Goal: Task Accomplishment & Management: Manage account settings

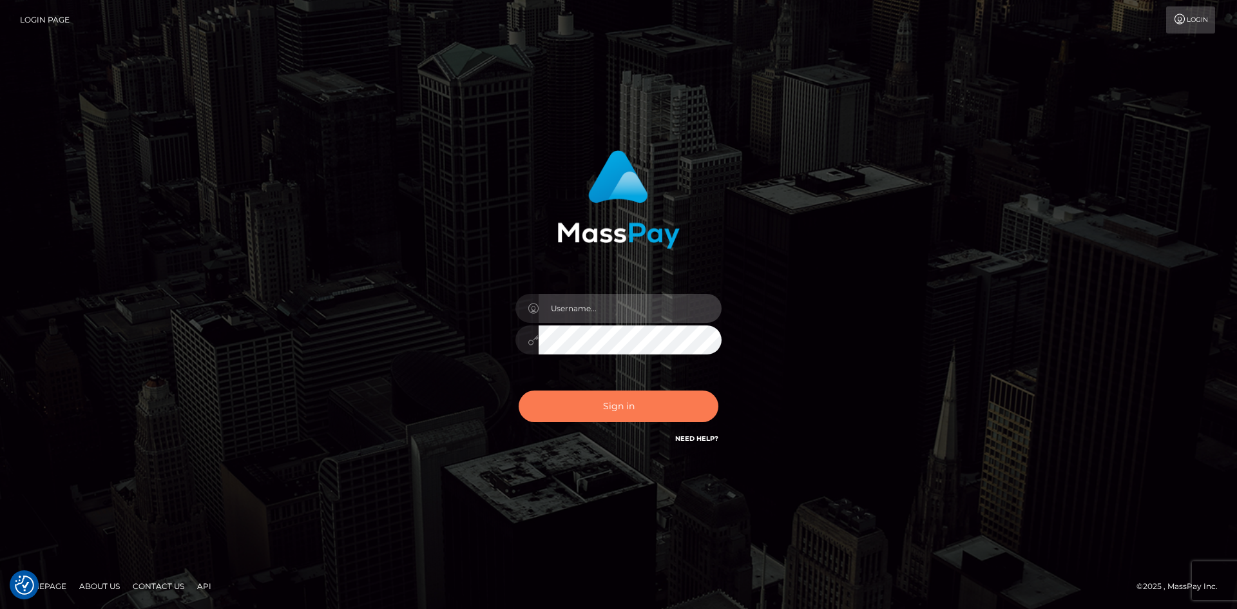
type input "tinan"
click at [636, 401] on button "Sign in" at bounding box center [619, 406] width 200 height 32
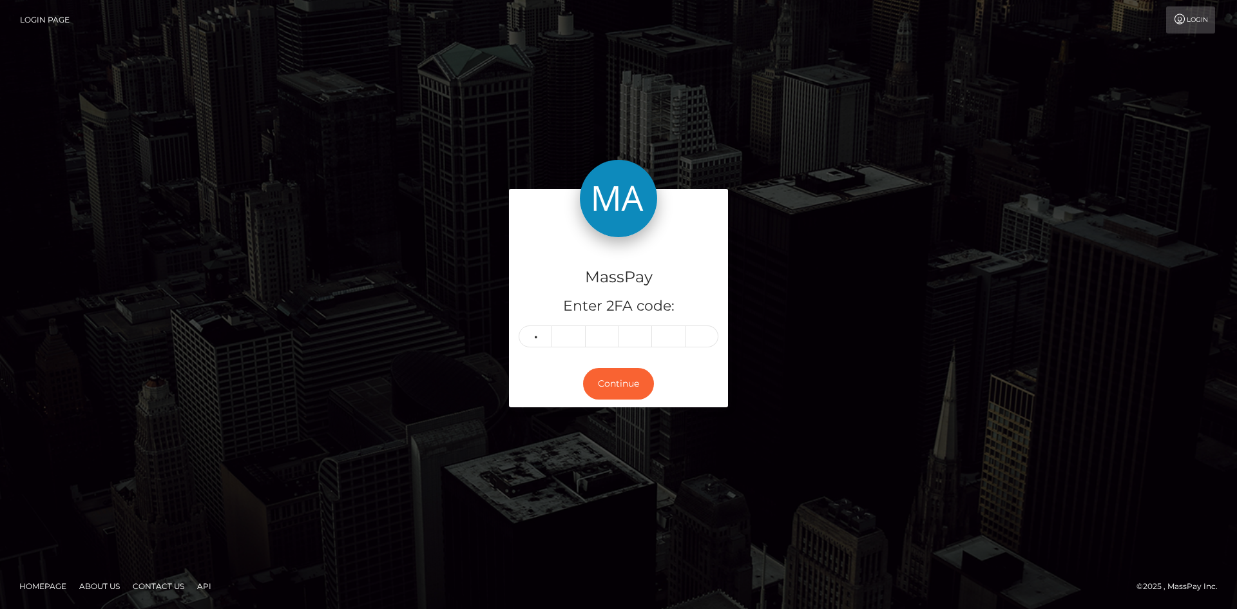
type input "2"
type input "3"
type input "7"
type input "6"
type input "4"
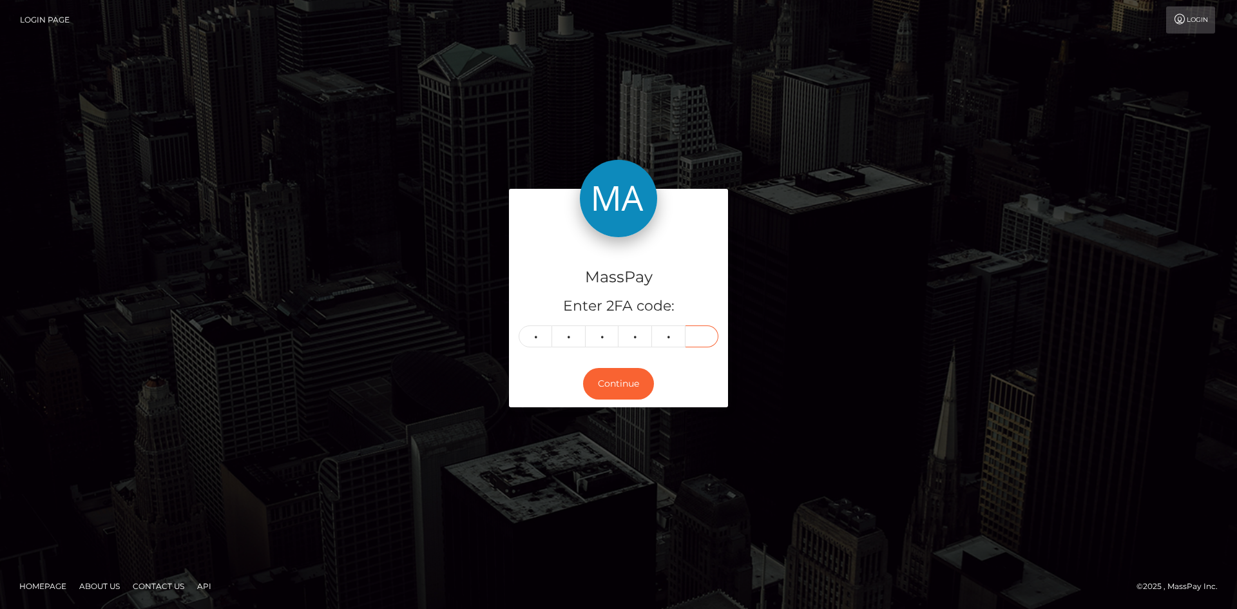
type input "1"
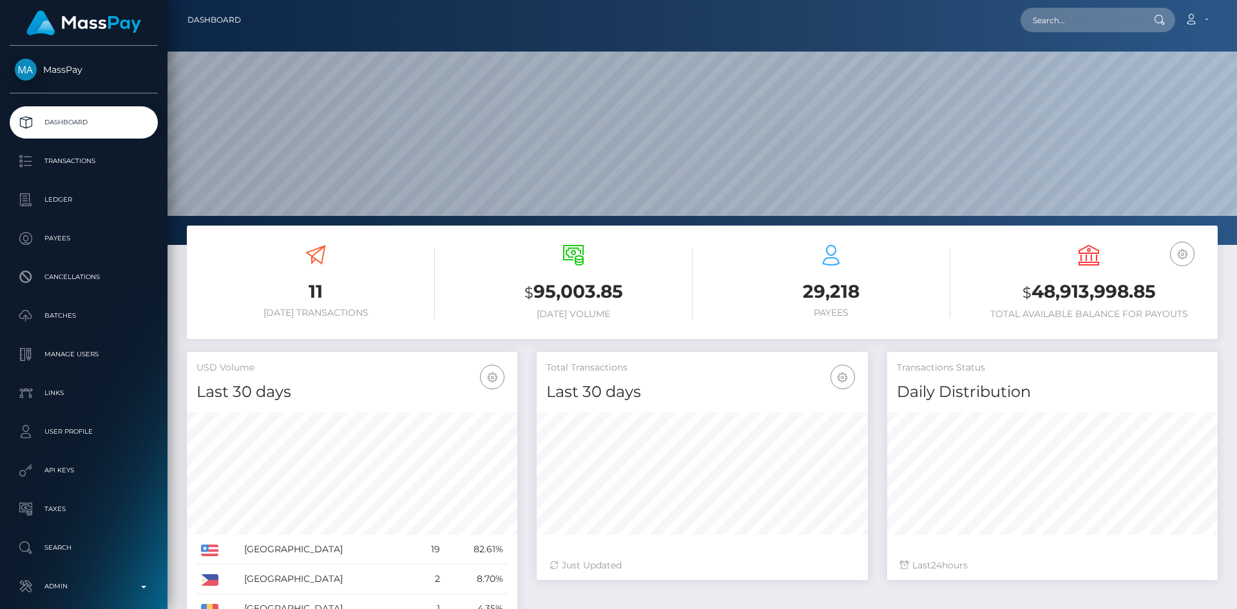
scroll to position [229, 331]
paste input "203089"
type input "203089"
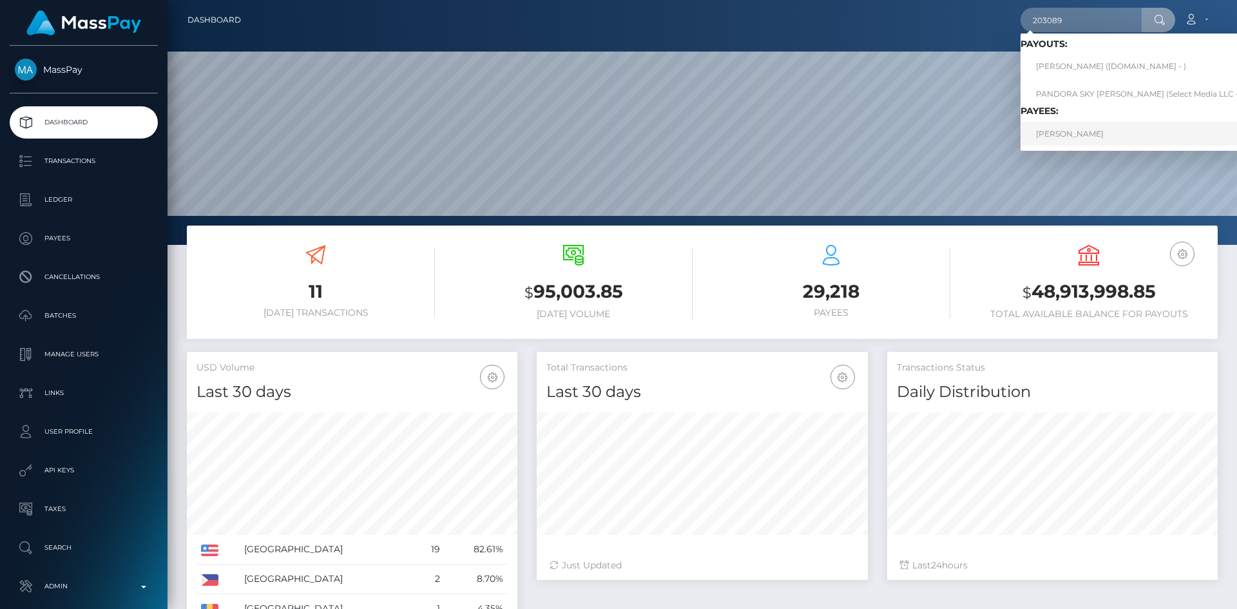
click at [1059, 137] on link "Tala Noell Henning" at bounding box center [1139, 134] width 238 height 24
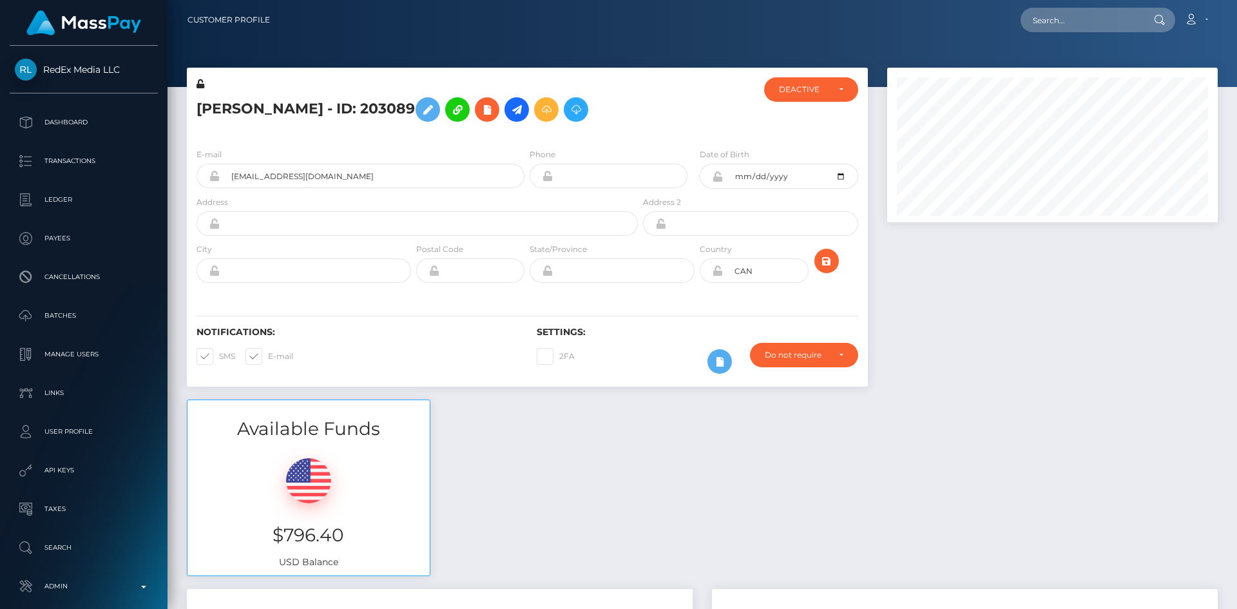
scroll to position [155, 331]
click at [316, 178] on input "talanoellehenning@gmali.com" at bounding box center [372, 176] width 305 height 24
click at [334, 173] on input "talanoellehenning@gmali.com" at bounding box center [372, 176] width 305 height 24
type input "talanoellehenning@gmail.com"
click at [827, 267] on icon "submit" at bounding box center [826, 261] width 15 height 16
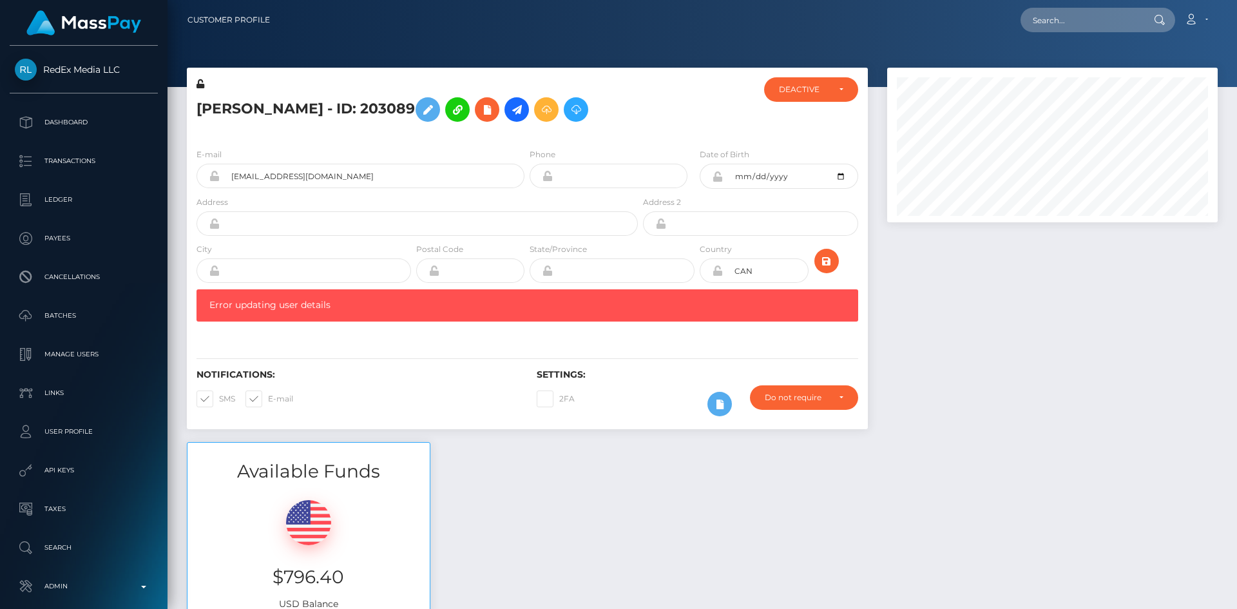
scroll to position [155, 331]
click at [440, 118] on button at bounding box center [428, 109] width 24 height 24
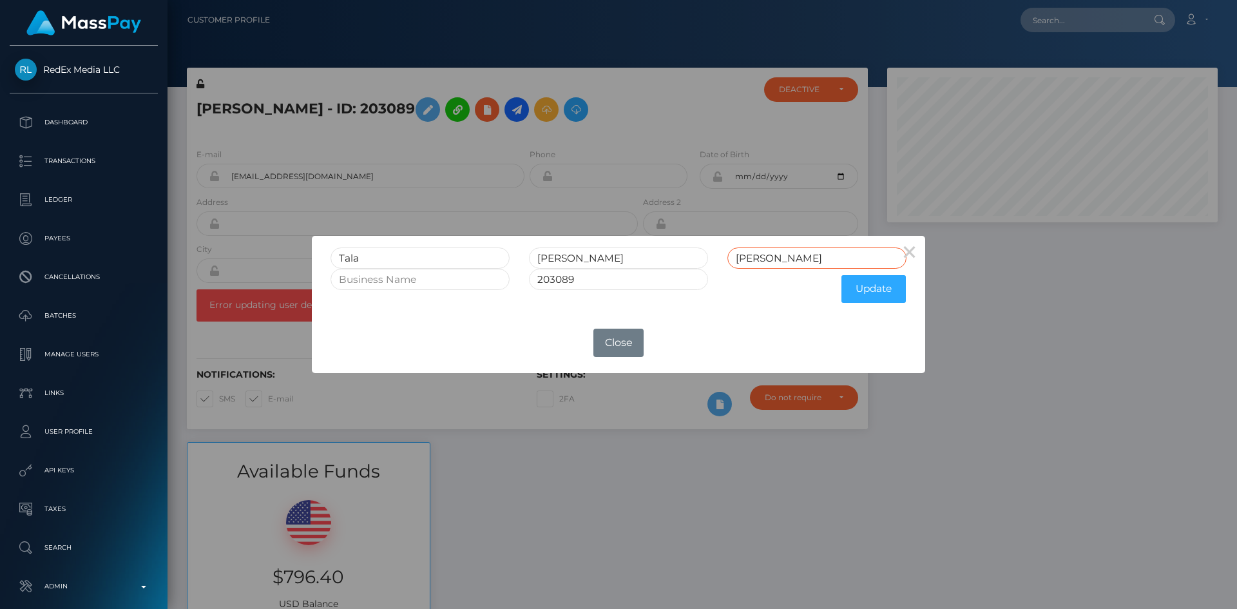
click at [799, 259] on input "Henning" at bounding box center [816, 257] width 179 height 21
type input "HenningRET"
click at [591, 283] on input "203089" at bounding box center [618, 279] width 179 height 21
type input "203089RET"
click at [890, 290] on button "Update" at bounding box center [873, 289] width 64 height 28
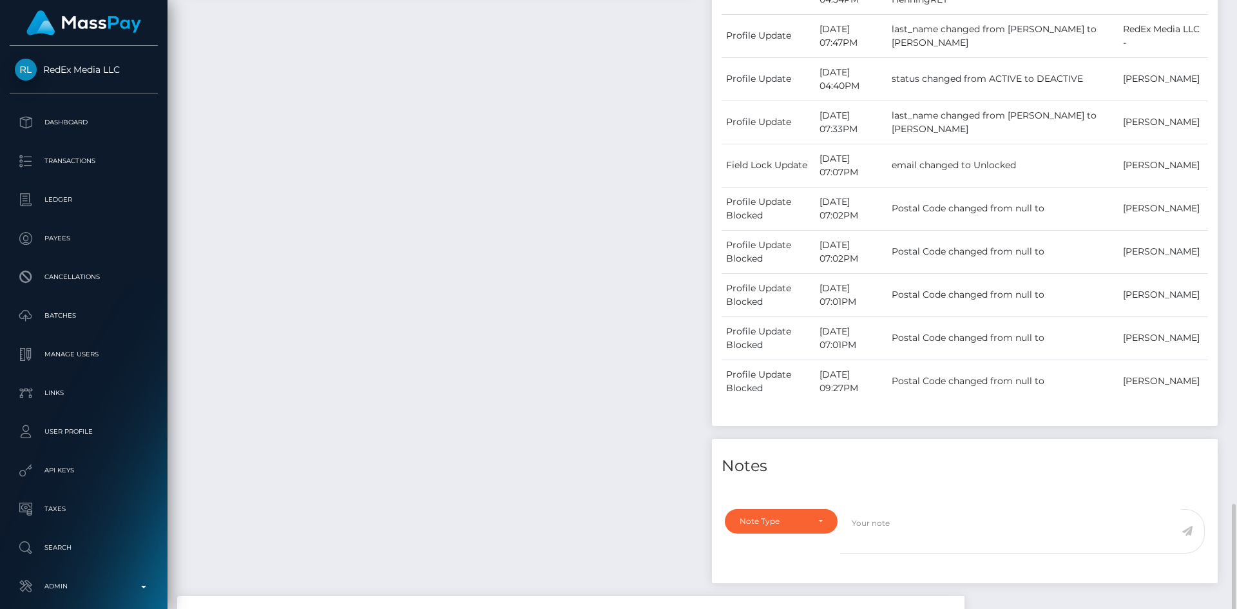
scroll to position [966, 0]
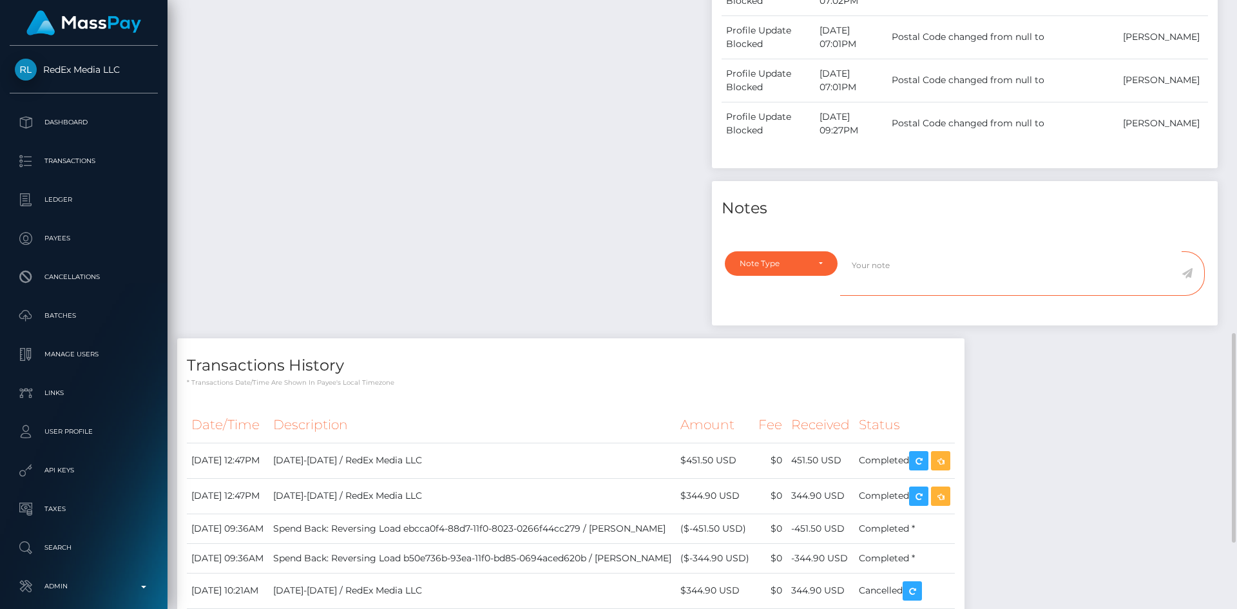
click at [923, 296] on textarea at bounding box center [1010, 273] width 341 height 44
type textarea "This account is retired per client request"
click at [820, 269] on div "Note Type" at bounding box center [781, 263] width 83 height 10
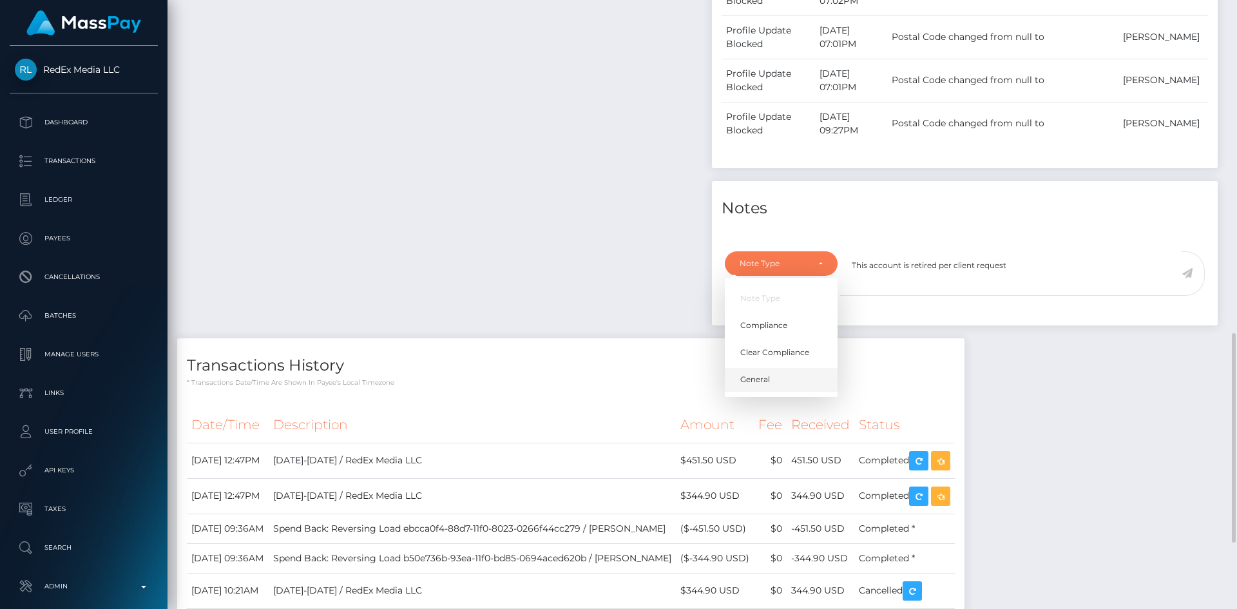
click at [770, 385] on span "General" at bounding box center [755, 380] width 30 height 12
select select "GENERAL"
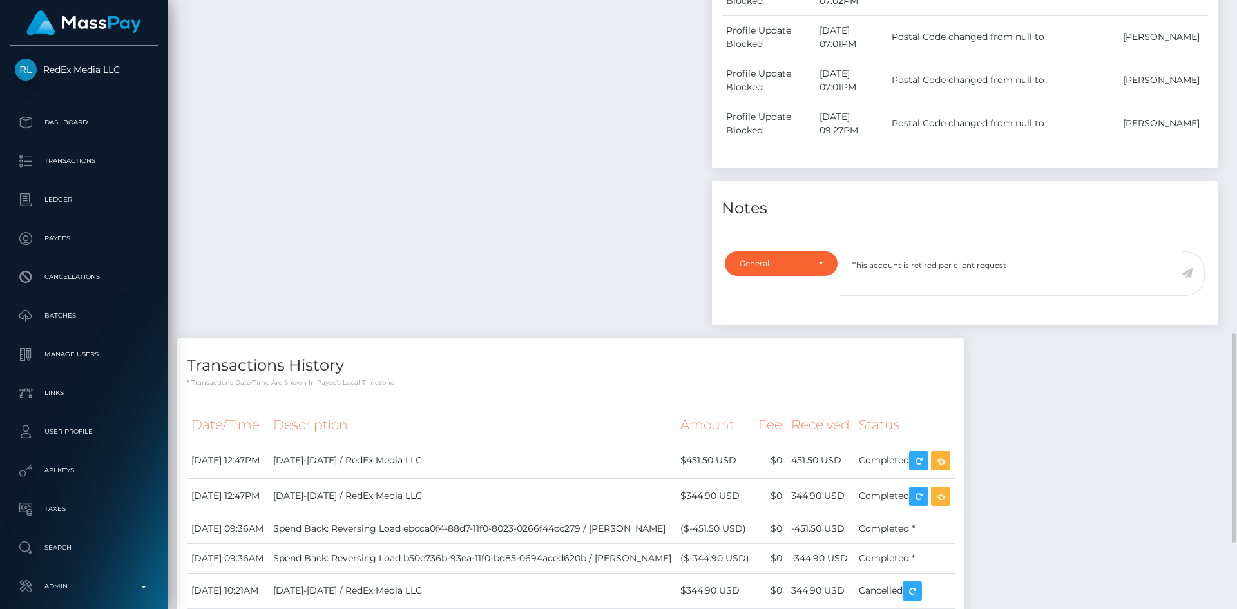
click at [1191, 278] on icon at bounding box center [1187, 273] width 11 height 10
